Goal: Task Accomplishment & Management: Complete application form

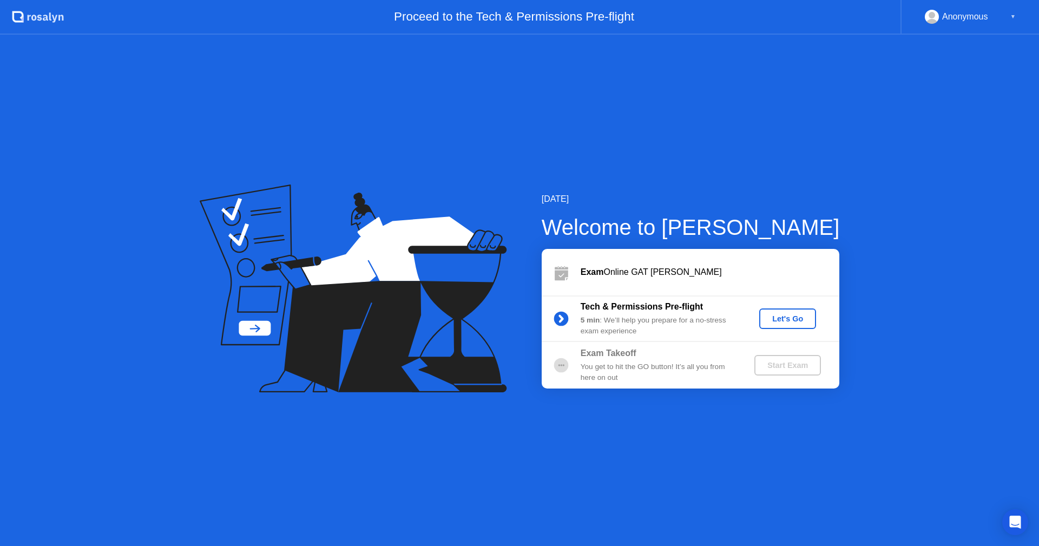
click at [781, 370] on div "Start Exam" at bounding box center [788, 365] width 58 height 9
click at [649, 359] on div "Exam Takeoff" at bounding box center [659, 353] width 156 height 13
drag, startPoint x: 616, startPoint y: 372, endPoint x: 622, endPoint y: 382, distance: 11.6
click at [616, 375] on div "You get to hit the GO button! It’s all you from here on out" at bounding box center [659, 372] width 156 height 22
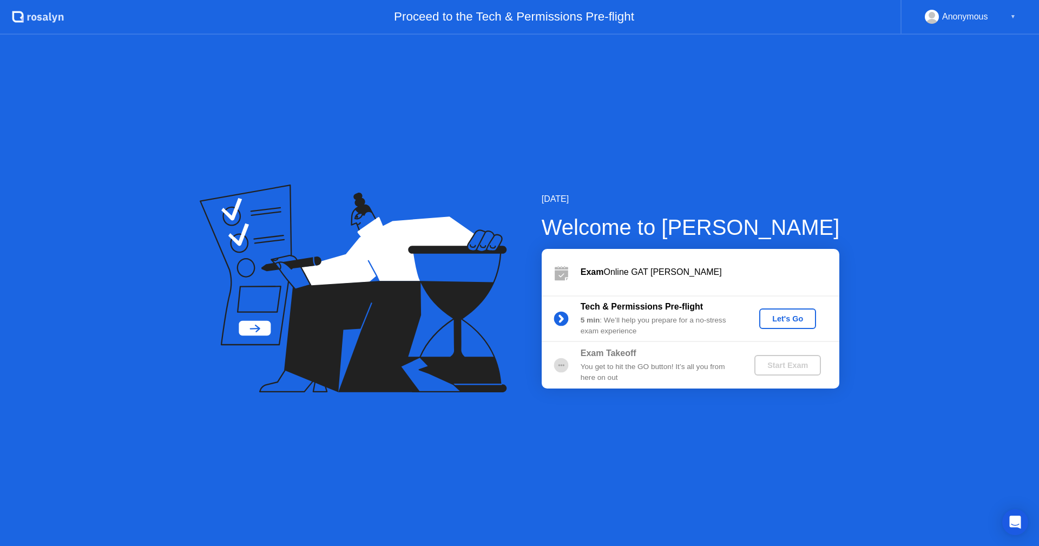
click at [968, 14] on div "Anonymous" at bounding box center [965, 17] width 46 height 14
click at [1013, 16] on div "▼" at bounding box center [1012, 17] width 5 height 14
drag, startPoint x: 974, startPoint y: 21, endPoint x: 966, endPoint y: 21, distance: 8.7
click at [966, 21] on div "Anonymous" at bounding box center [965, 17] width 46 height 14
click at [430, 29] on div "Proceed to the Tech & Permissions Pre-flight" at bounding box center [482, 17] width 836 height 35
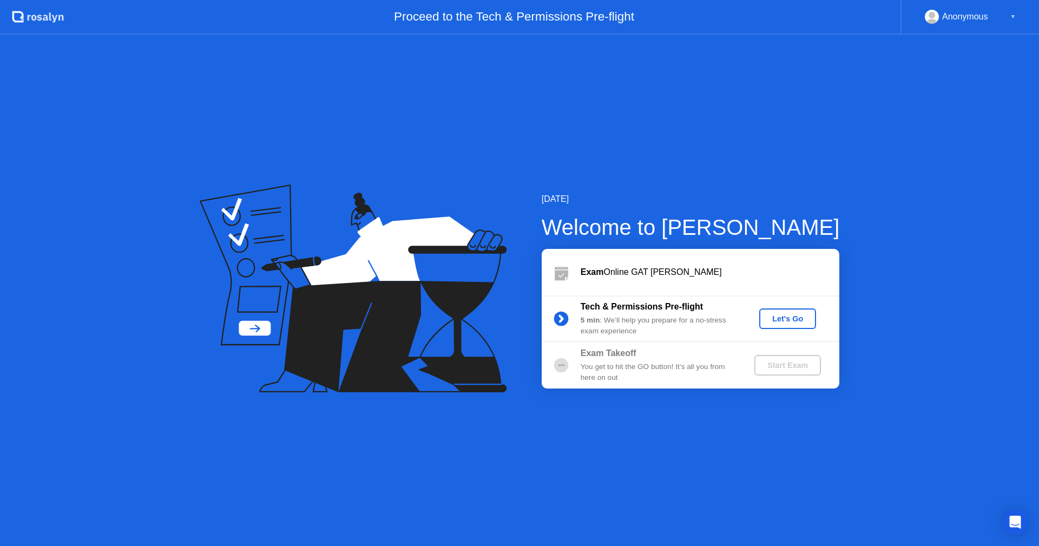
drag, startPoint x: 632, startPoint y: 258, endPoint x: 640, endPoint y: 272, distance: 16.2
click at [635, 267] on div "Exam Online GAT [PERSON_NAME]" at bounding box center [691, 272] width 298 height 47
click at [642, 272] on div "Exam Online GAT [PERSON_NAME]" at bounding box center [710, 272] width 259 height 13
click at [574, 182] on div "[DATE] Welcome to [PERSON_NAME] Exam Online GAT [PERSON_NAME] Tech & Permission…" at bounding box center [519, 290] width 1039 height 511
click at [255, 327] on icon at bounding box center [347, 265] width 253 height 137
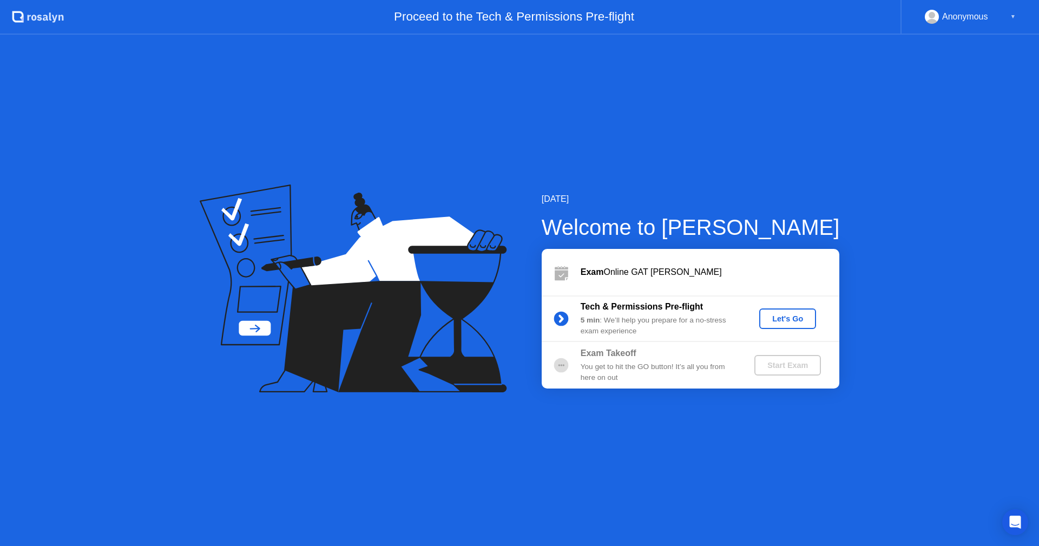
drag, startPoint x: 604, startPoint y: 192, endPoint x: 460, endPoint y: 194, distance: 143.9
click at [521, 192] on div "[DATE] Welcome to [PERSON_NAME] Exam Online GAT [PERSON_NAME] Tech & Permission…" at bounding box center [519, 290] width 1039 height 511
click at [455, 194] on icon at bounding box center [353, 289] width 307 height 208
click at [25, 2] on div ".st0{fill:#f0f8ff;} .st1{fill:#d4e3ff;} .st2{fill:#b4c2ff;} background" at bounding box center [32, 17] width 64 height 35
click at [1000, 15] on div "Anonymous ▼" at bounding box center [970, 17] width 91 height 14
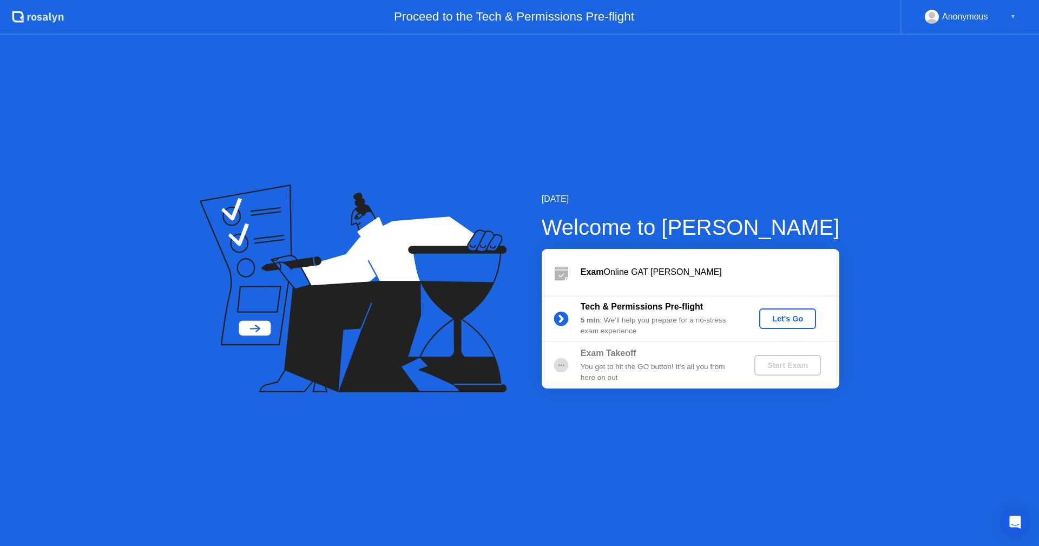
click at [1000, 15] on div "Anonymous ▼" at bounding box center [970, 17] width 91 height 14
click at [240, 326] on icon at bounding box center [347, 265] width 253 height 137
click at [784, 329] on div "Tech & Permissions Pre-flight 5 min : We’ll help you prepare for a no-stress ex…" at bounding box center [691, 318] width 298 height 47
click at [781, 318] on div "Let's Go" at bounding box center [787, 318] width 48 height 9
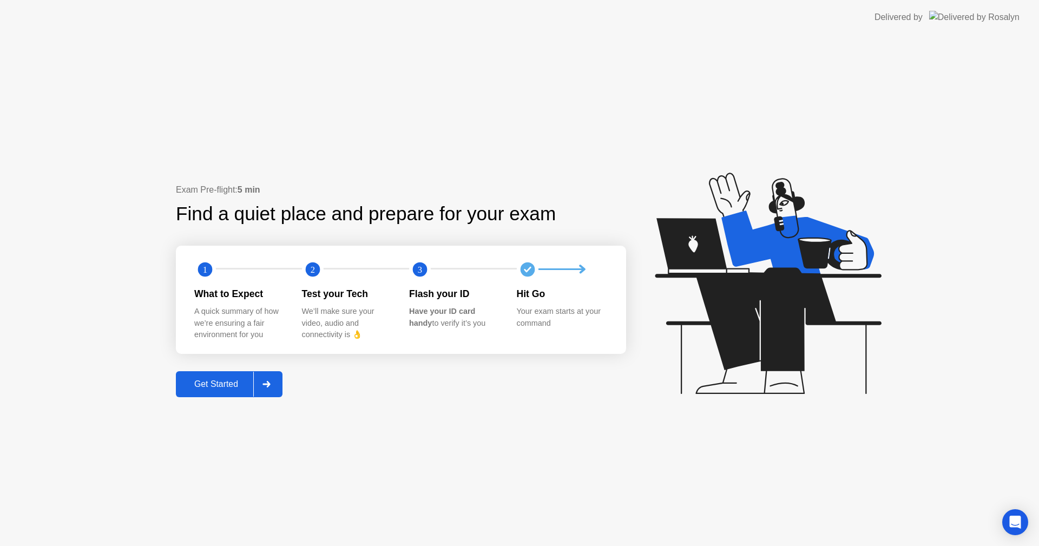
click at [519, 268] on circle at bounding box center [528, 270] width 22 height 22
click at [923, 20] on div "Delivered by" at bounding box center [898, 17] width 48 height 13
click at [261, 386] on div at bounding box center [266, 384] width 26 height 25
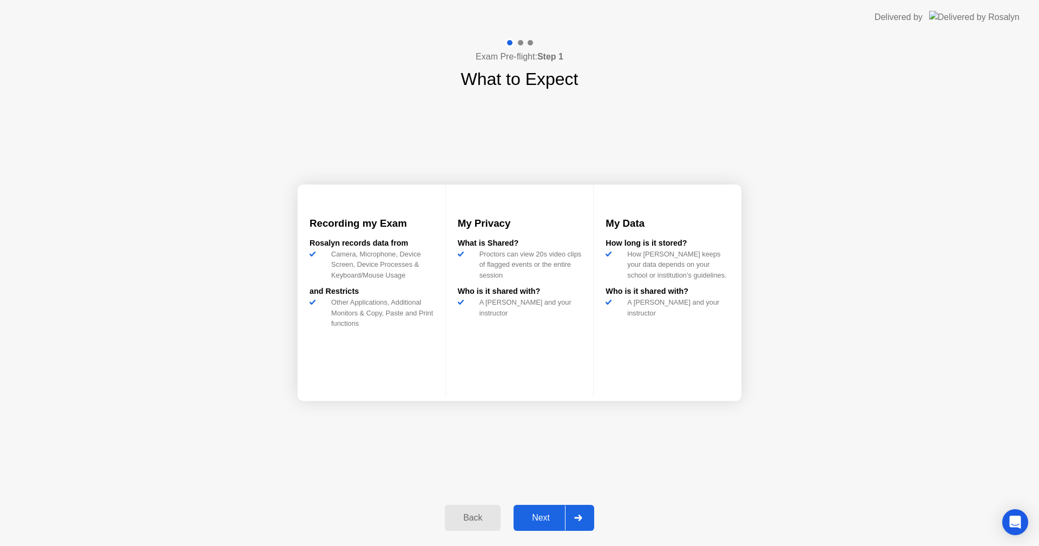
click at [341, 298] on div "and Restricts" at bounding box center [371, 292] width 124 height 12
click at [337, 231] on h3 "Recording my Exam" at bounding box center [371, 223] width 124 height 15
click at [309, 206] on img at bounding box center [309, 206] width 0 height 0
drag, startPoint x: 529, startPoint y: 50, endPoint x: 528, endPoint y: 71, distance: 21.1
click at [530, 51] on h4 "Exam Pre-flight: Step 1" at bounding box center [520, 56] width 88 height 13
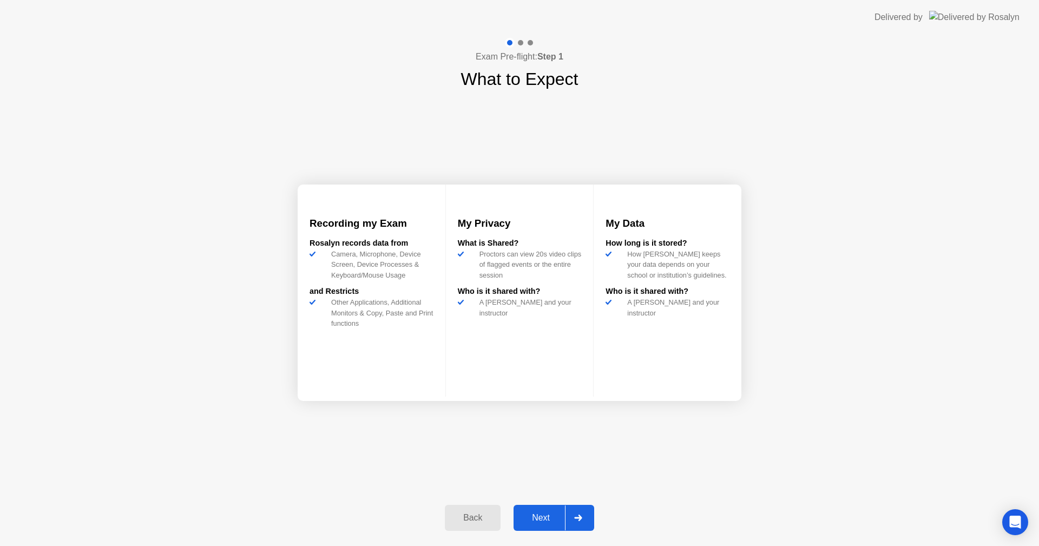
click at [546, 528] on button "Next" at bounding box center [553, 518] width 81 height 26
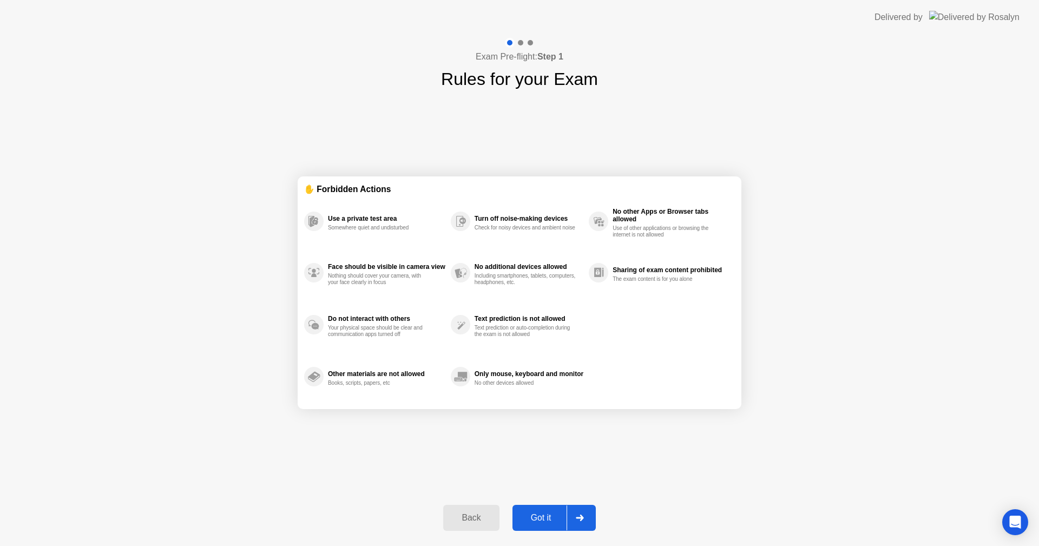
click at [555, 529] on button "Got it" at bounding box center [553, 518] width 83 height 26
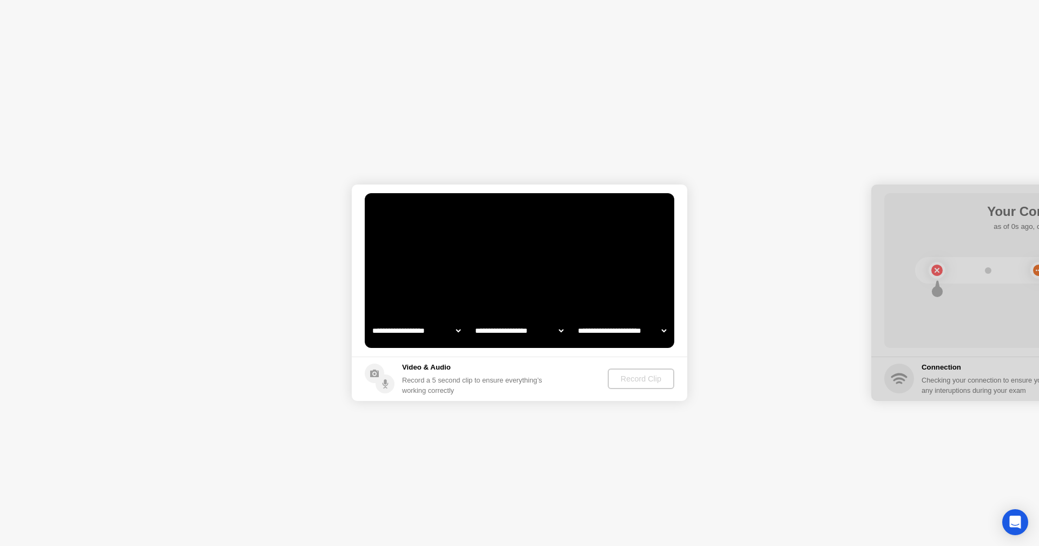
select select "*******"
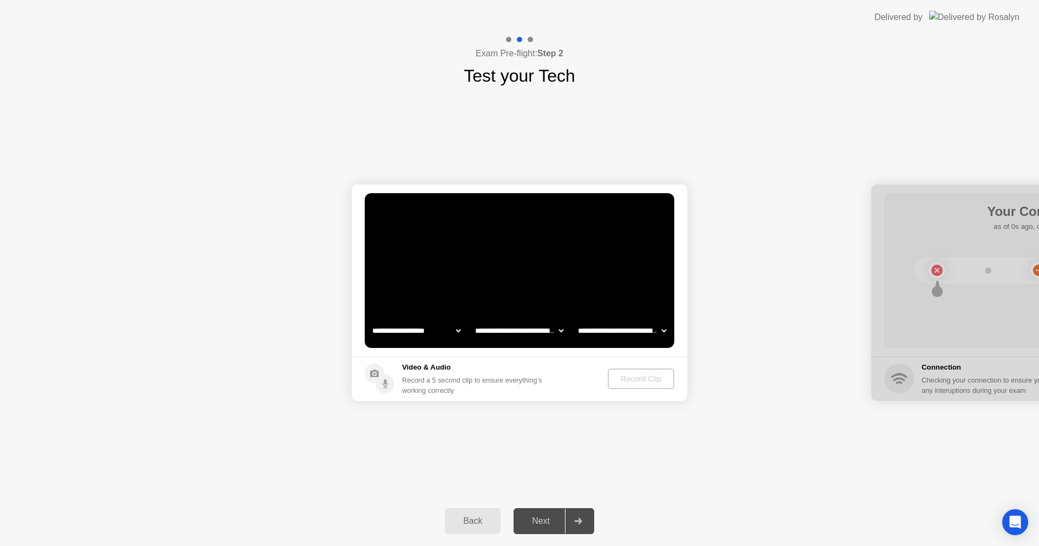
click at [478, 371] on h5 "Video & Audio" at bounding box center [474, 367] width 144 height 11
click at [705, 517] on div "Back Next" at bounding box center [519, 521] width 1039 height 50
